Goal: Task Accomplishment & Management: Understand process/instructions

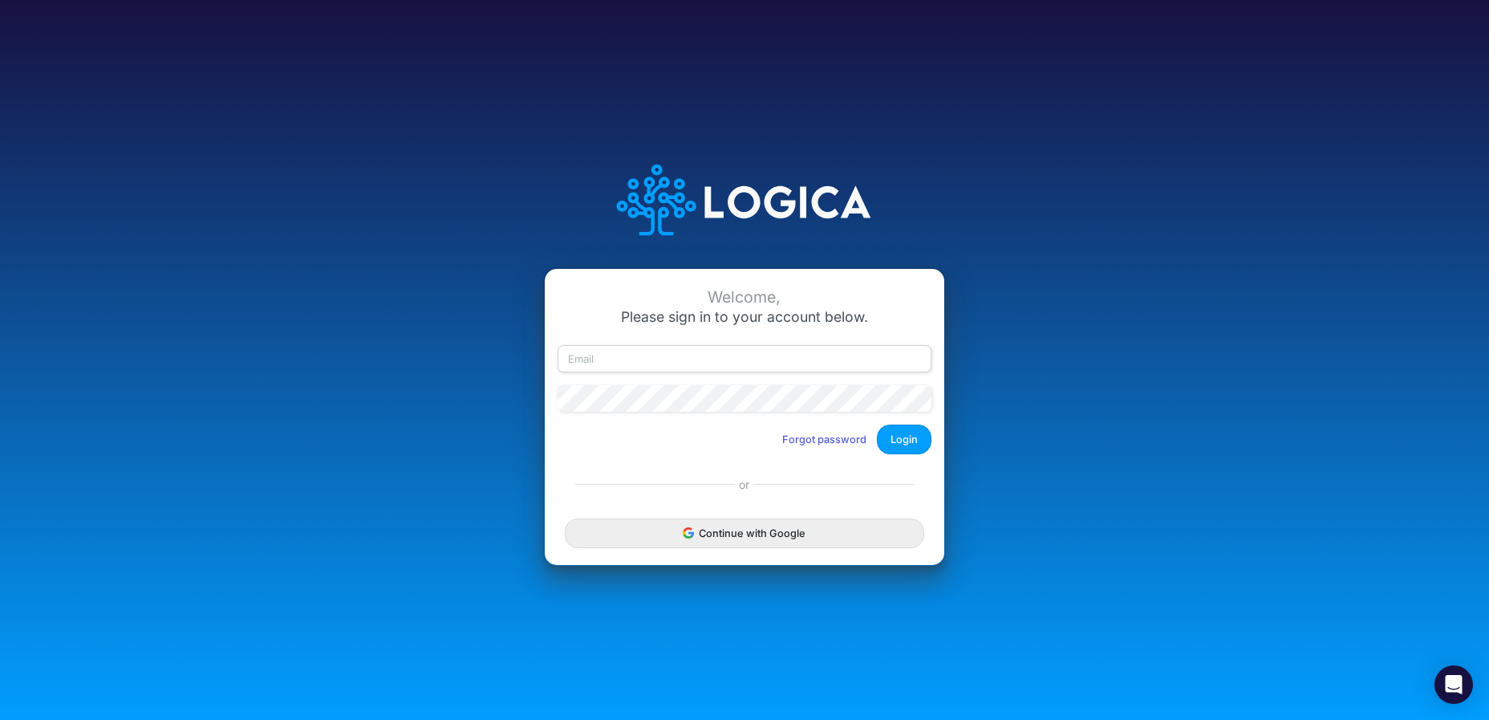
click at [682, 363] on input "email" at bounding box center [745, 358] width 374 height 27
type input "[PERSON_NAME][EMAIL_ADDRESS][DOMAIN_NAME]"
click at [824, 441] on button "Forgot password" at bounding box center [824, 439] width 105 height 26
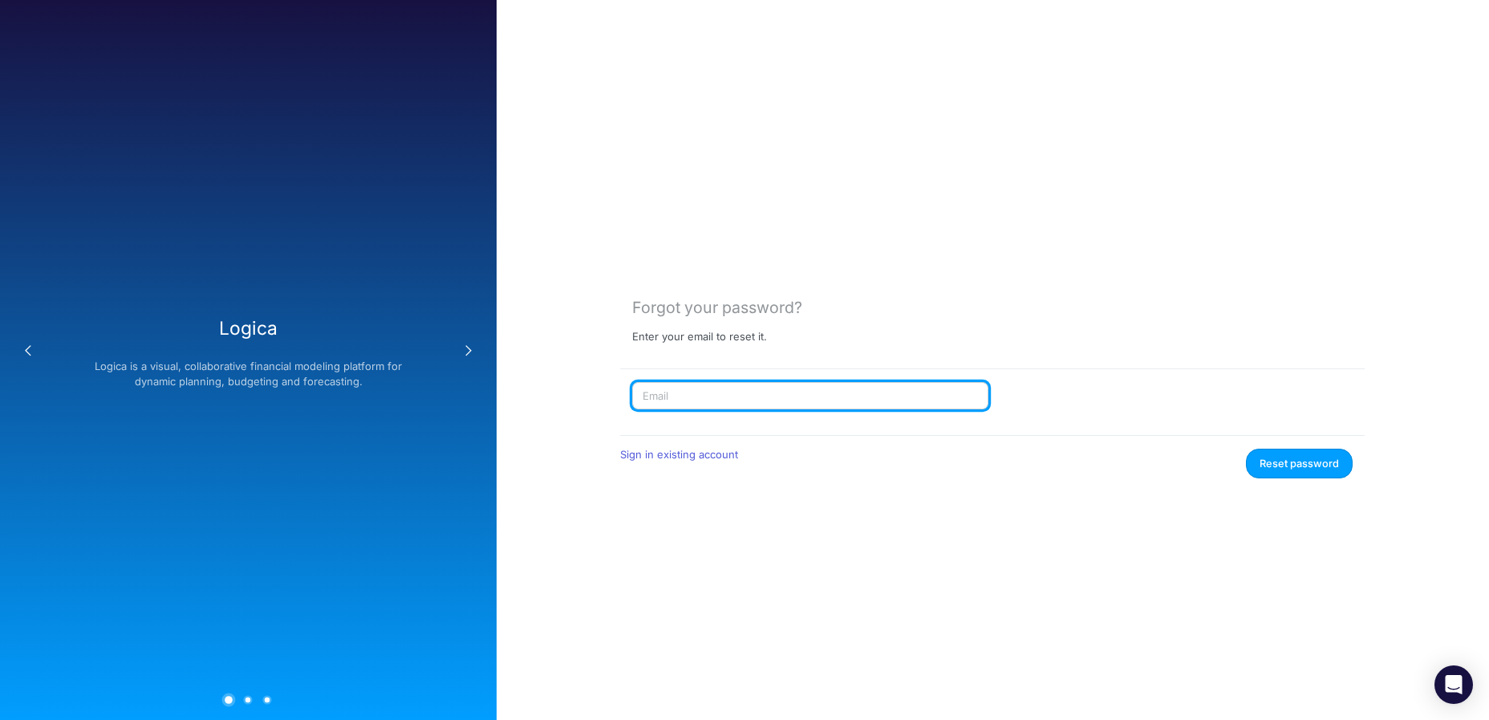
click at [750, 399] on input "text" at bounding box center [810, 395] width 356 height 27
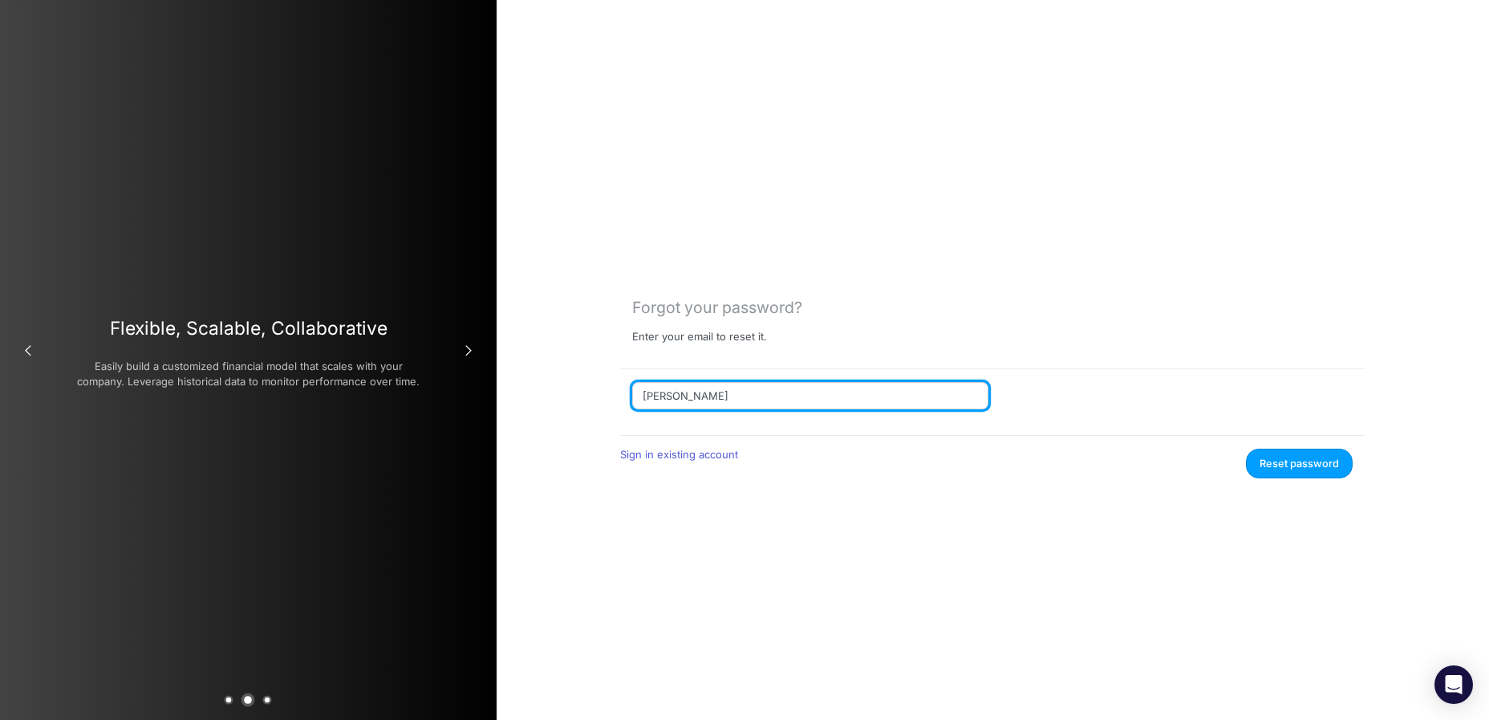
type input "[PERSON_NAME][EMAIL_ADDRESS][DOMAIN_NAME]"
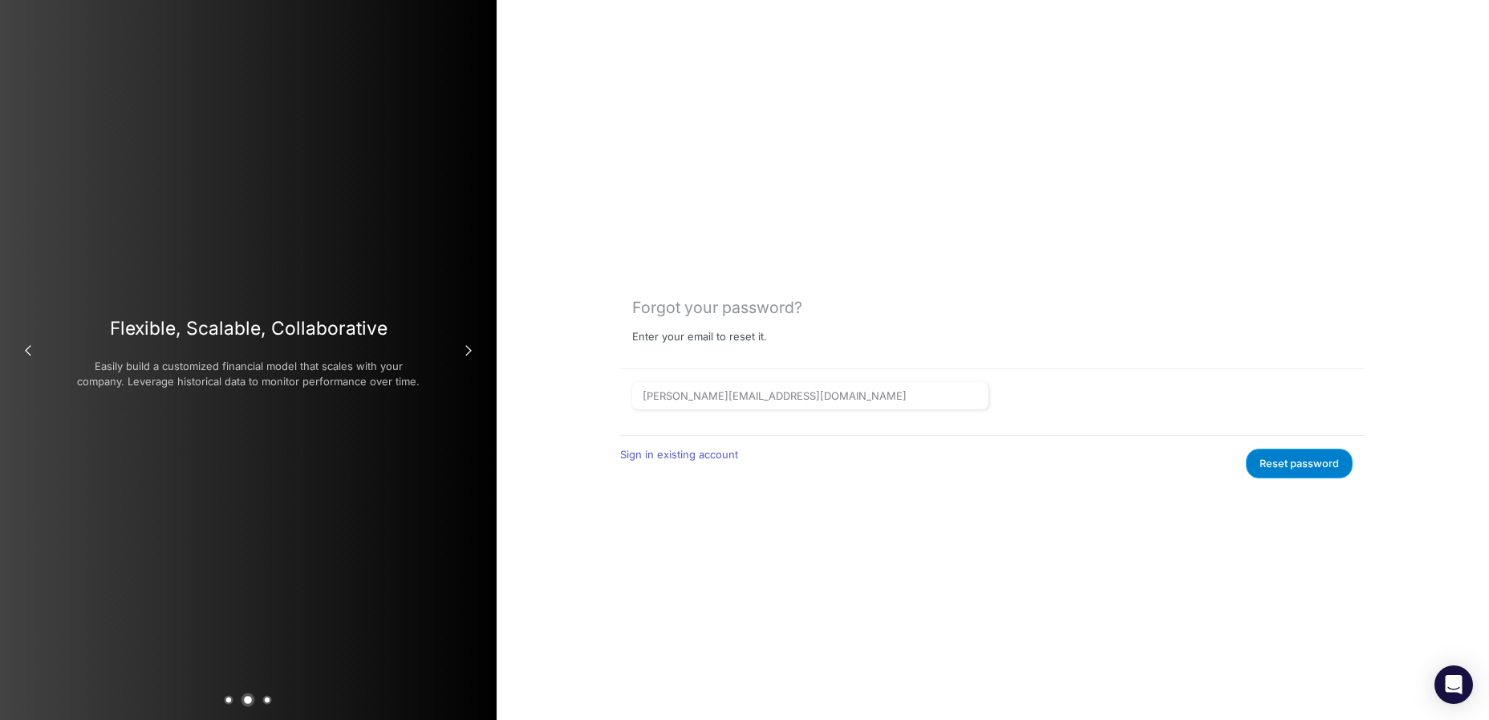
click at [1313, 460] on button "Reset password" at bounding box center [1299, 464] width 107 height 30
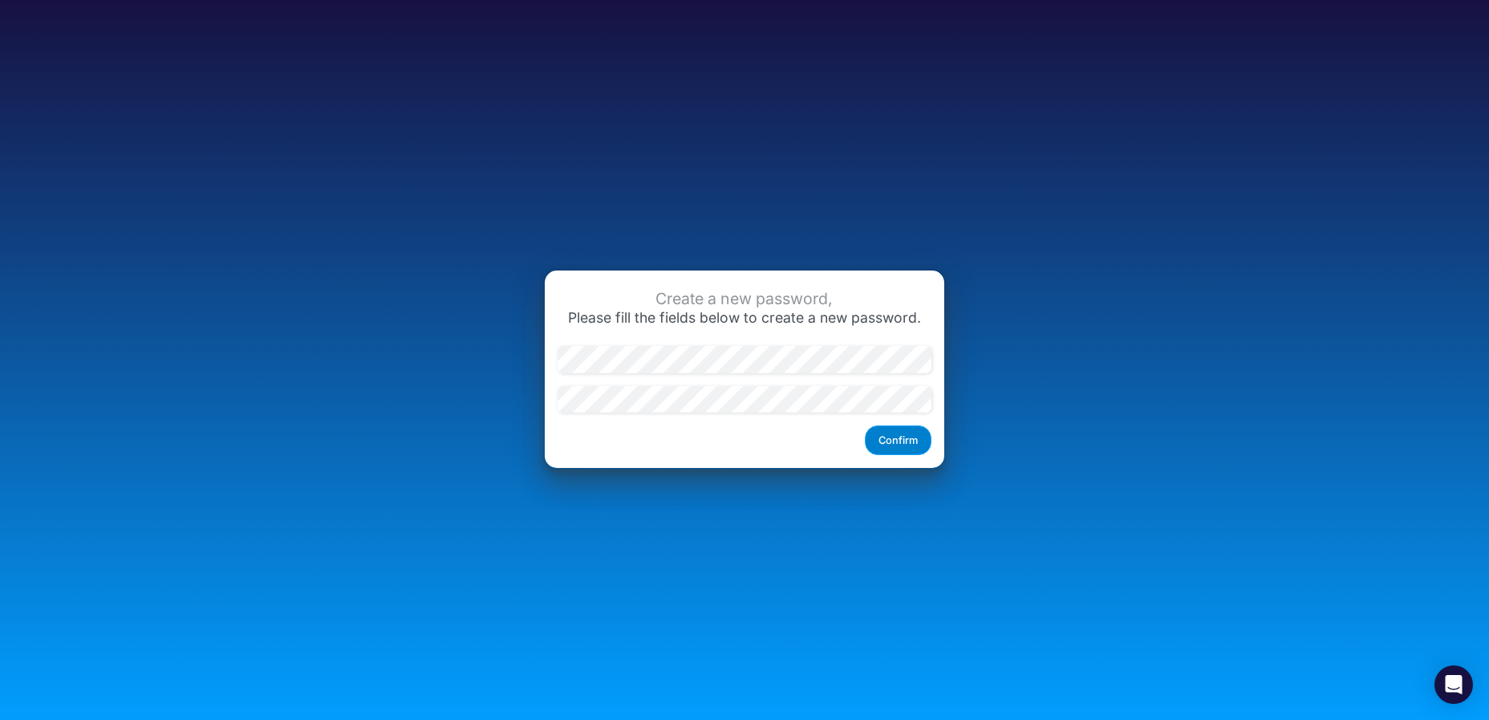
click at [902, 438] on button "Confirm" at bounding box center [898, 440] width 67 height 30
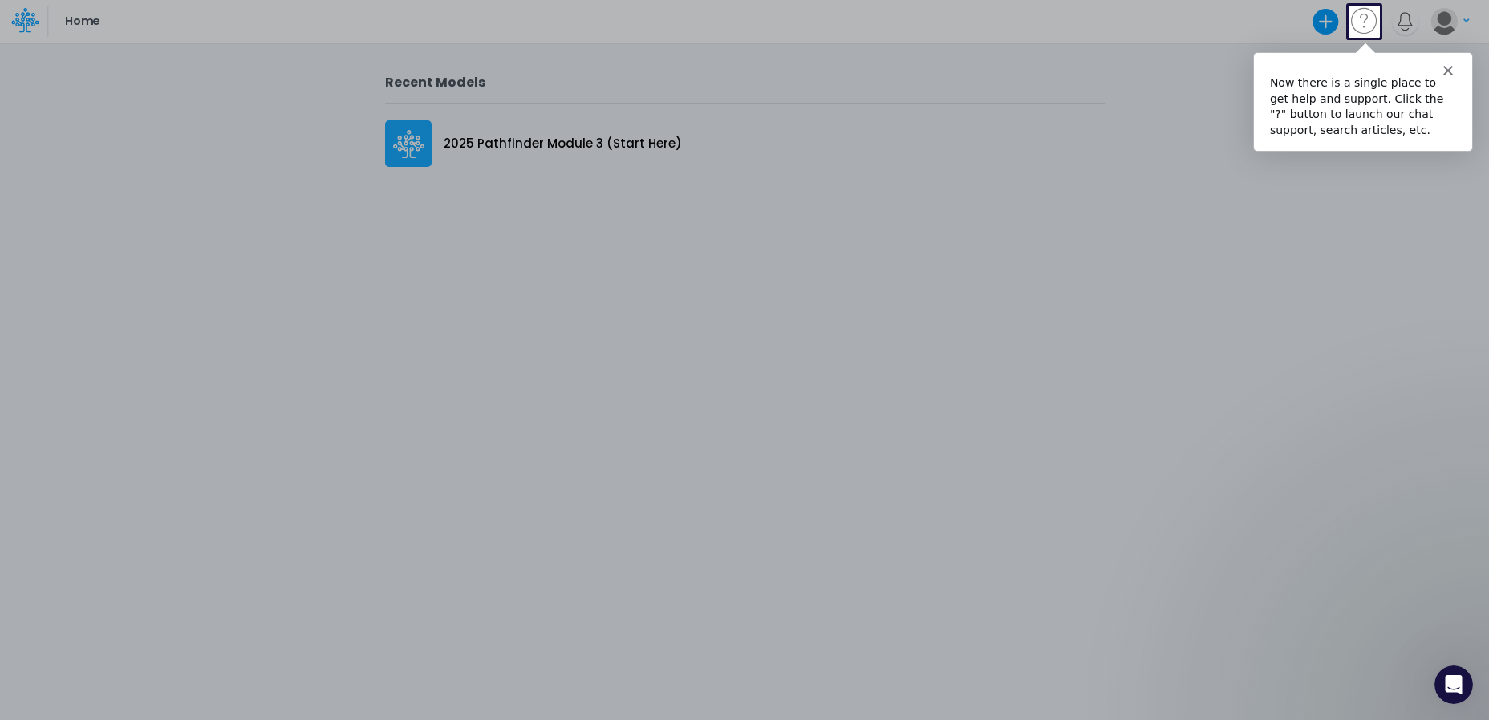
click at [1451, 71] on div "Intercom messenger" at bounding box center [1362, 62] width 218 height 22
click at [1443, 67] on icon "Close" at bounding box center [1448, 69] width 10 height 10
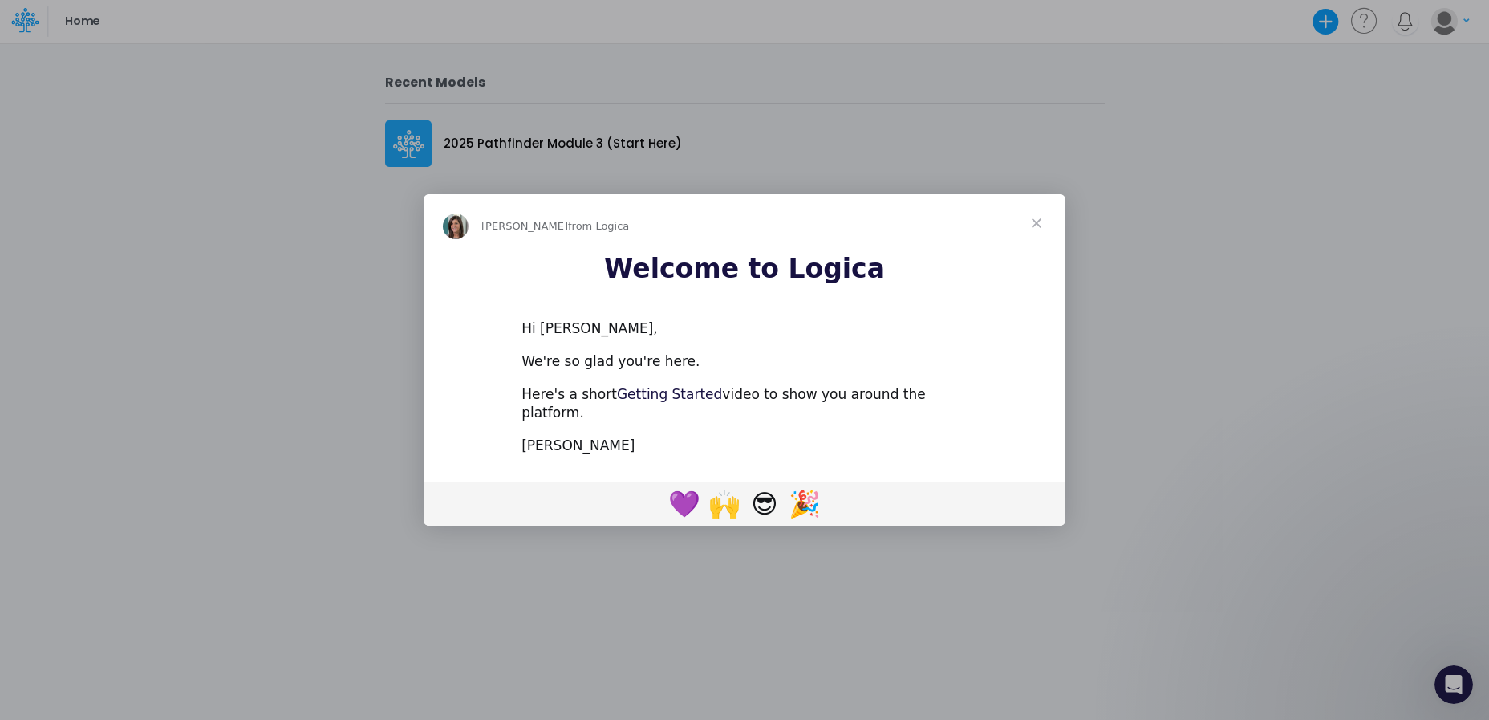
click at [667, 402] on link "Getting Started" at bounding box center [669, 394] width 105 height 16
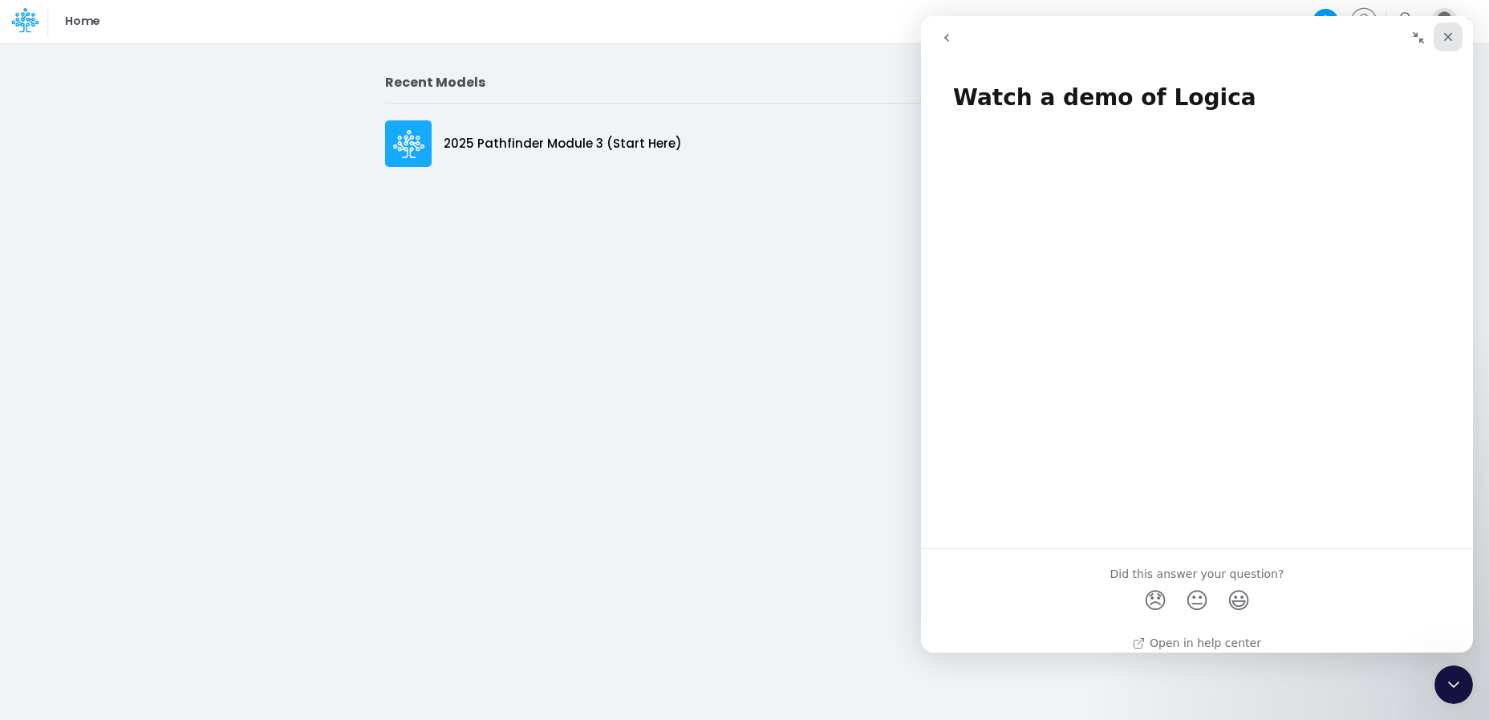
click at [1447, 34] on icon "Close" at bounding box center [1448, 36] width 13 height 13
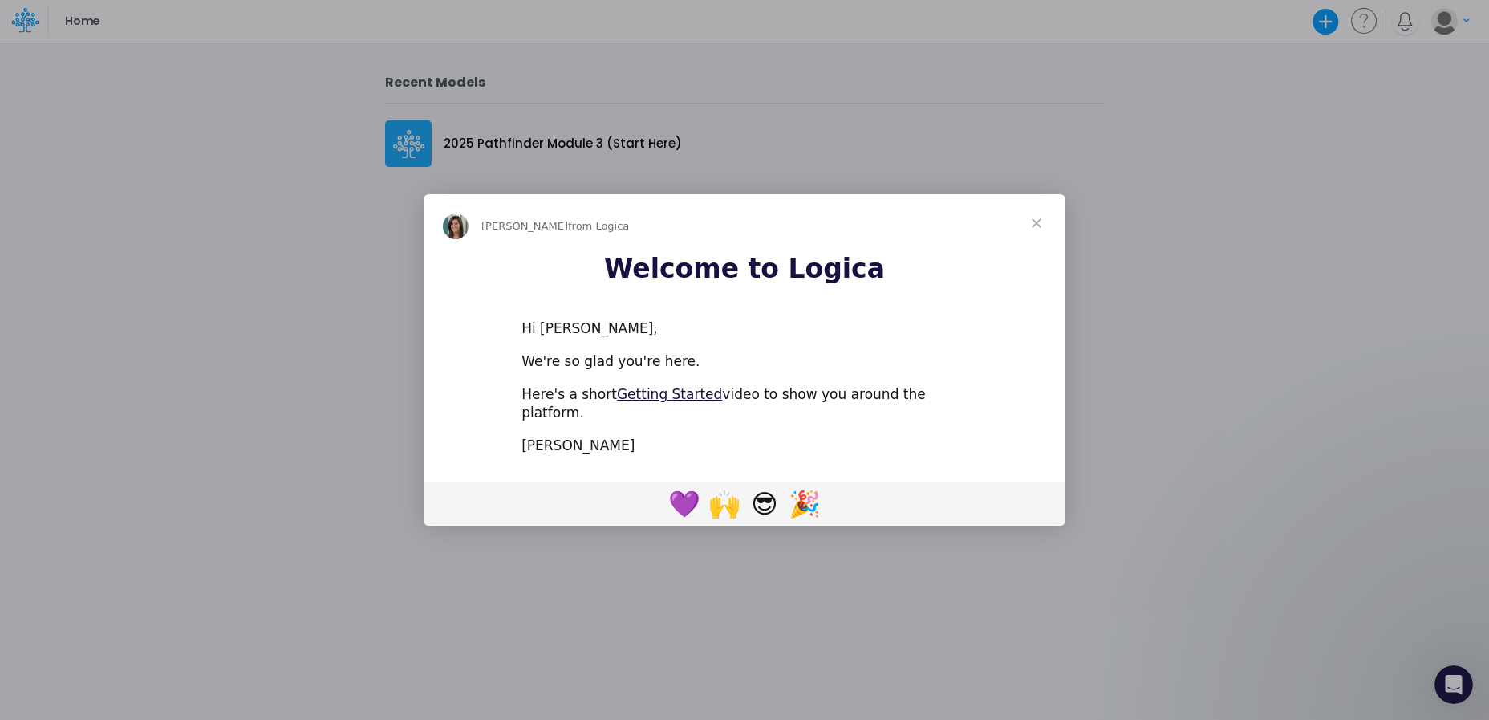
click at [1033, 232] on span "Close" at bounding box center [1037, 223] width 58 height 58
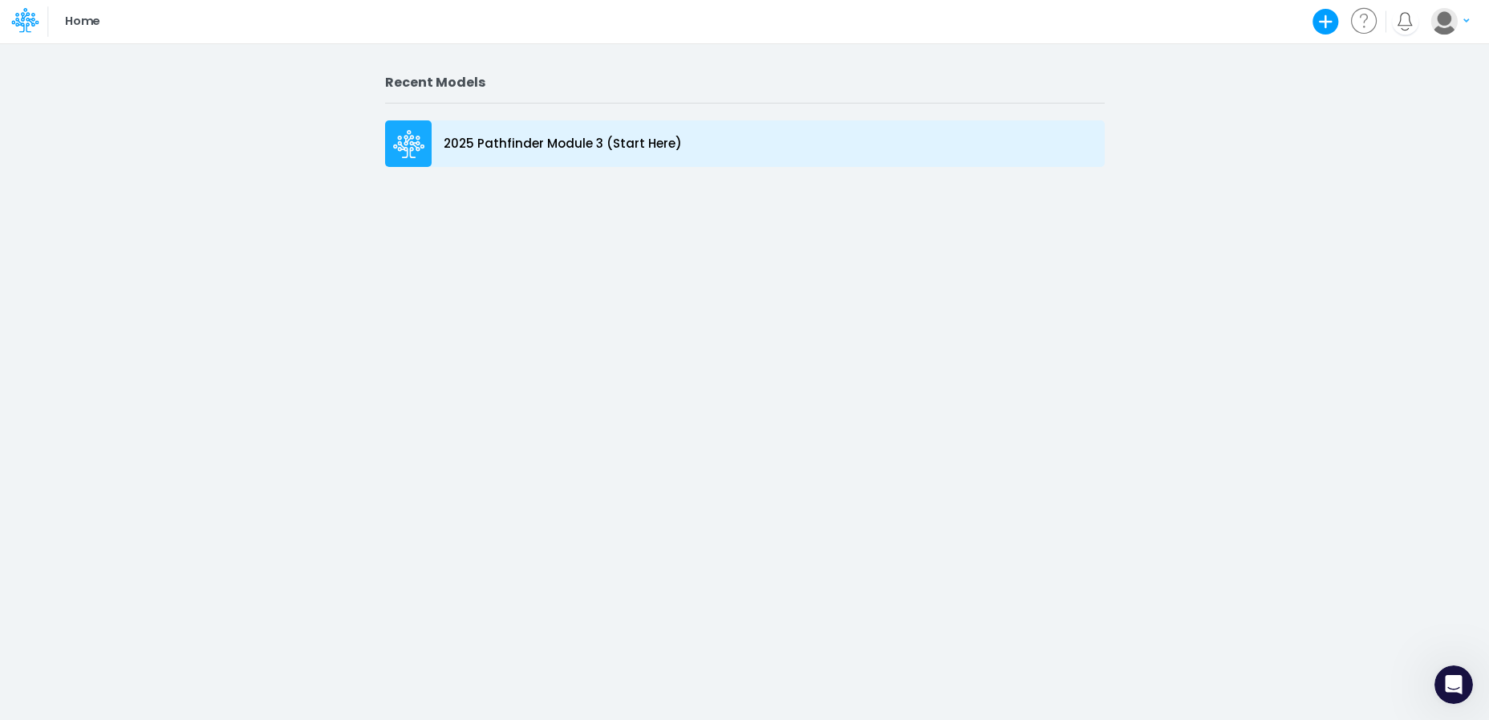
click at [534, 144] on p "2025 Pathfinder Module 3 (Start Here)" at bounding box center [563, 144] width 238 height 18
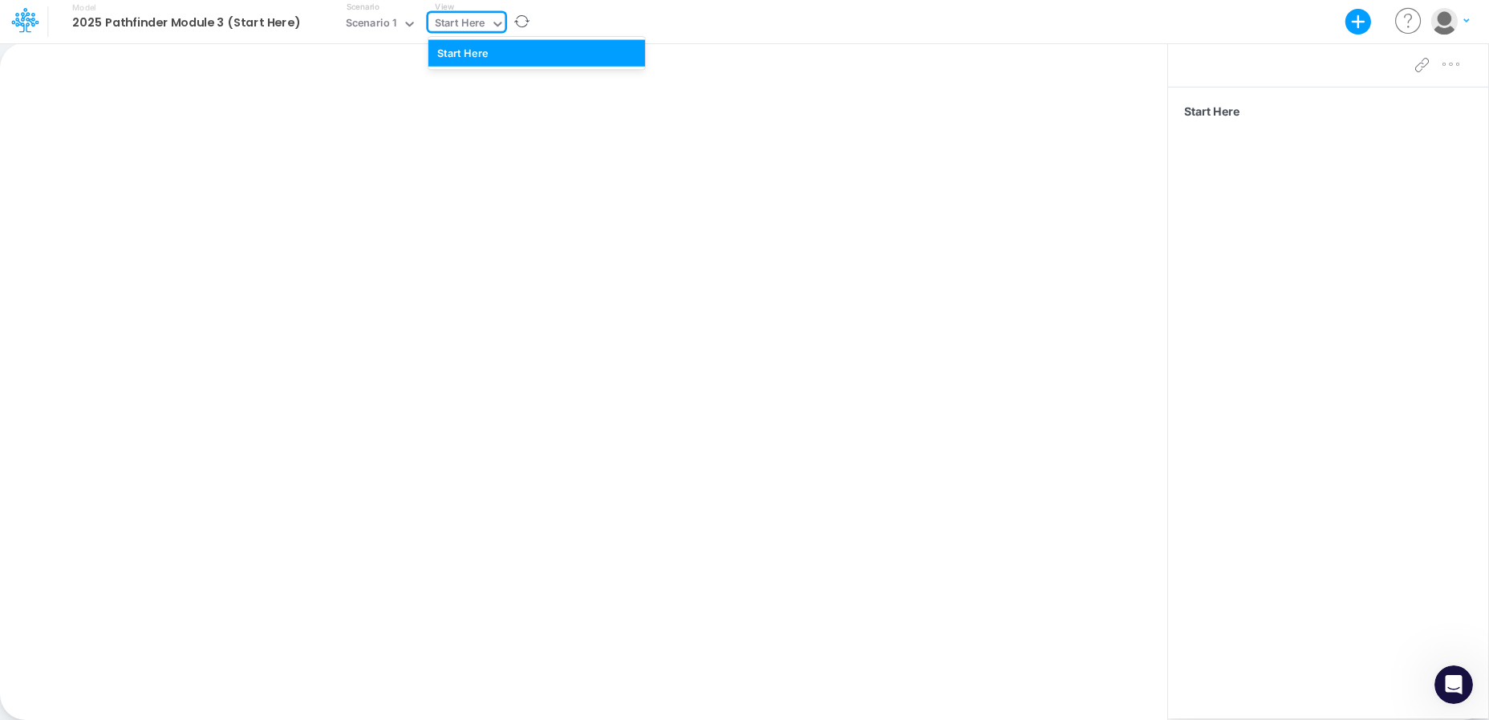
click at [451, 23] on div "Start Here" at bounding box center [460, 24] width 51 height 18
click at [485, 51] on div "Start Here" at bounding box center [536, 52] width 217 height 26
click at [368, 26] on div "Scenario 1" at bounding box center [371, 24] width 51 height 18
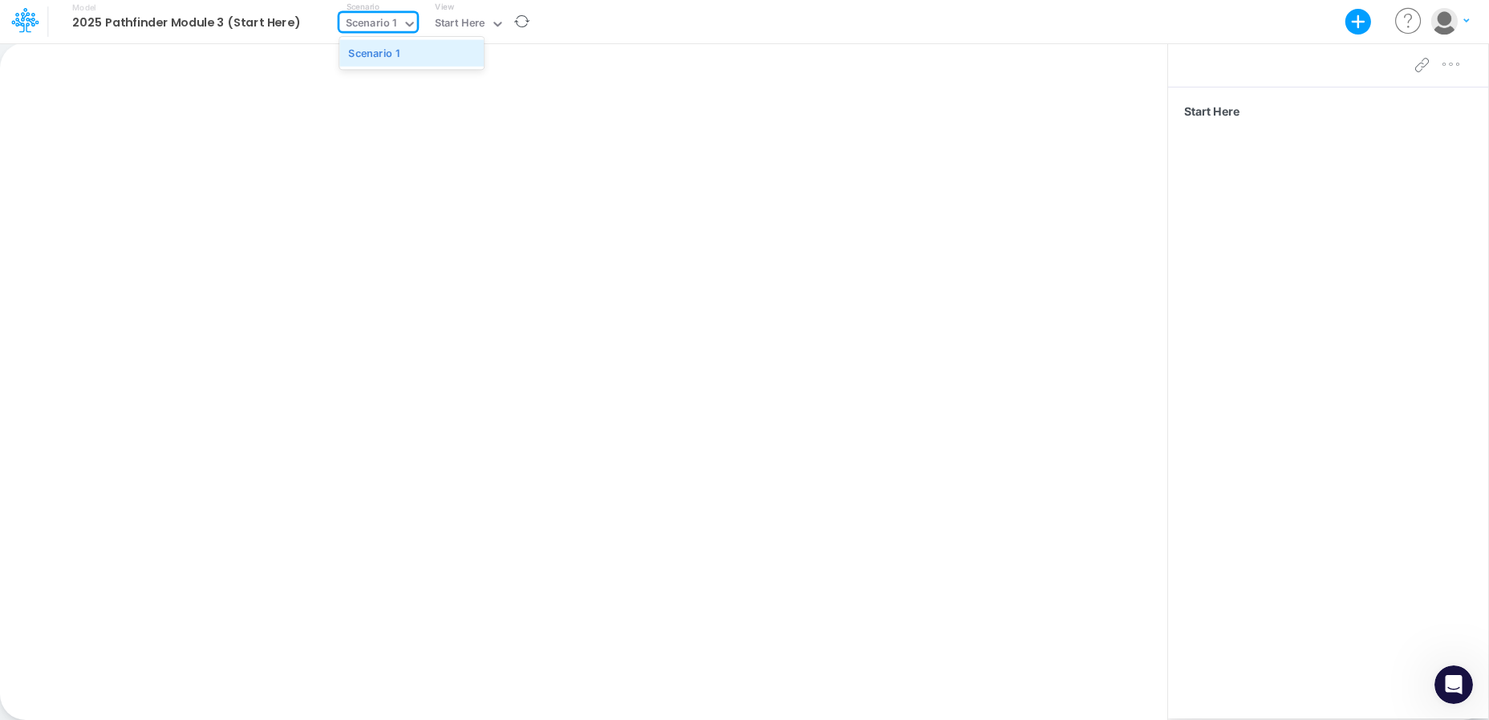
click at [380, 55] on div "Scenario 1" at bounding box center [373, 52] width 51 height 15
click at [1452, 16] on img "button" at bounding box center [1444, 21] width 26 height 26
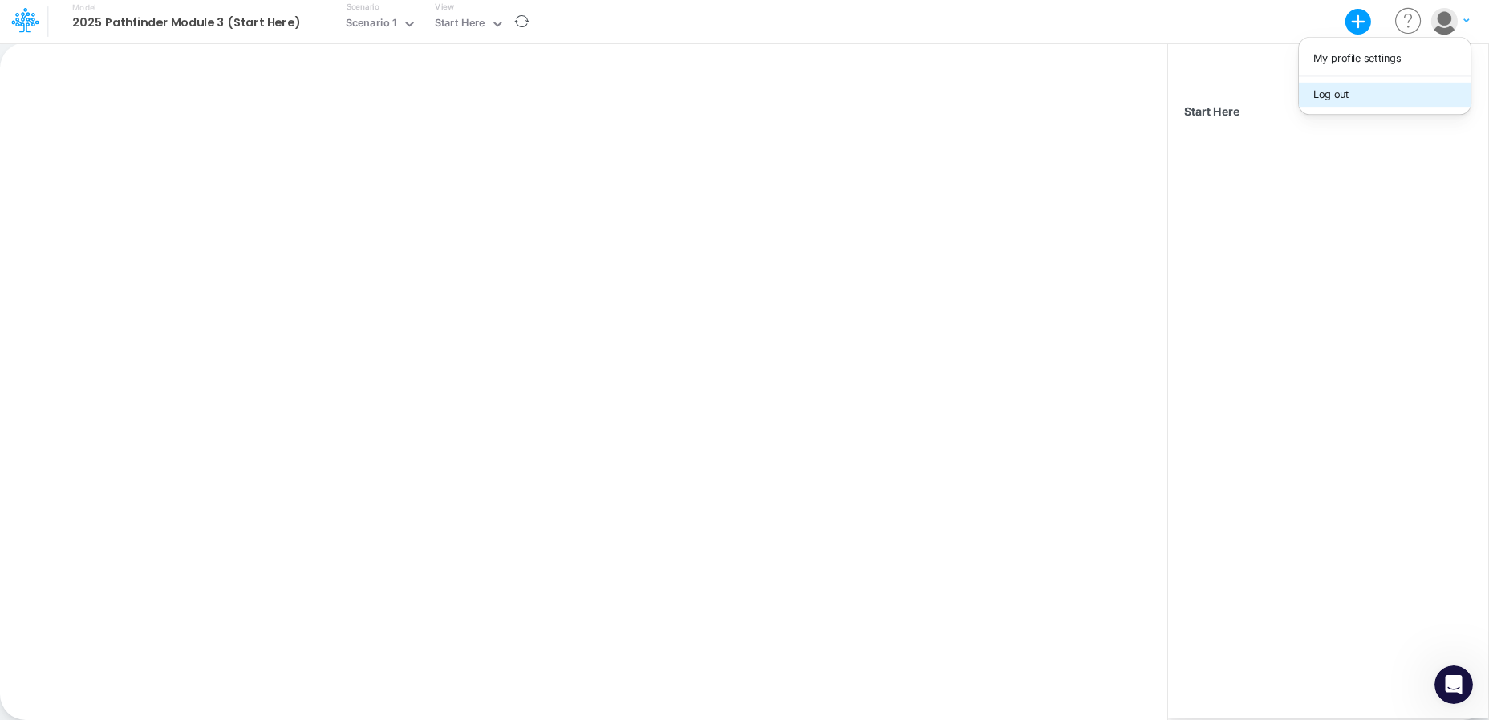
click at [1391, 97] on button "Log out" at bounding box center [1385, 94] width 172 height 25
